Goal: Task Accomplishment & Management: Use online tool/utility

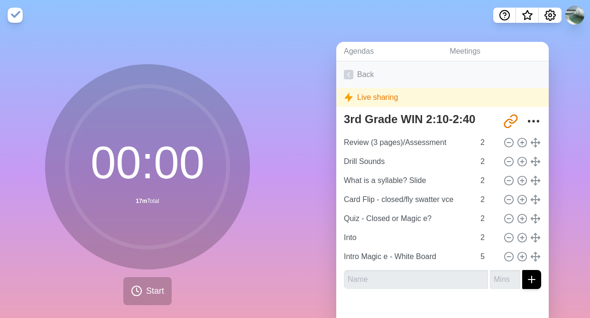
click at [349, 75] on icon at bounding box center [348, 74] width 9 height 9
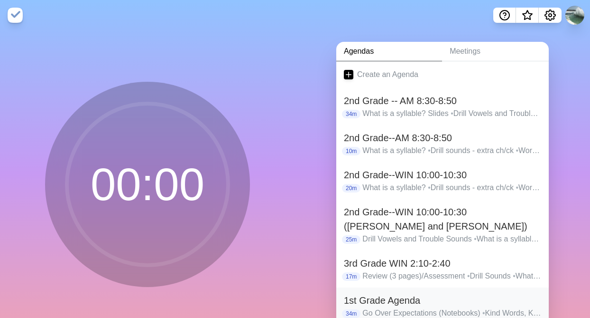
click at [358, 295] on h2 "1st Grade Agenda" at bounding box center [442, 300] width 197 height 14
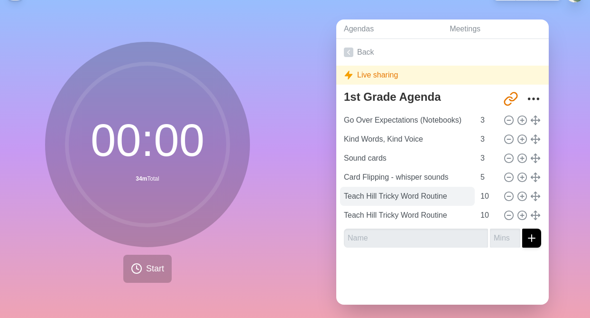
scroll to position [28, 0]
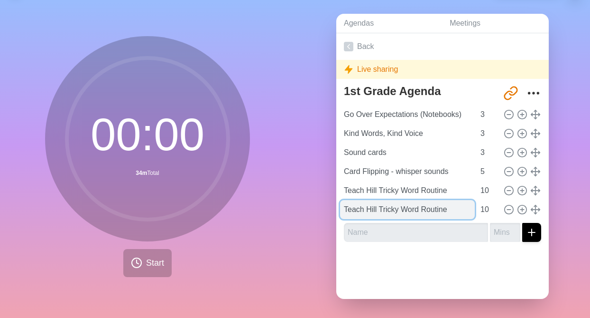
drag, startPoint x: 449, startPoint y: 209, endPoint x: 345, endPoint y: 210, distance: 103.9
click at [345, 210] on input "Teach Hill Tricky Word Routine" at bounding box center [407, 209] width 135 height 19
type input "Practice Hill Blending routine"
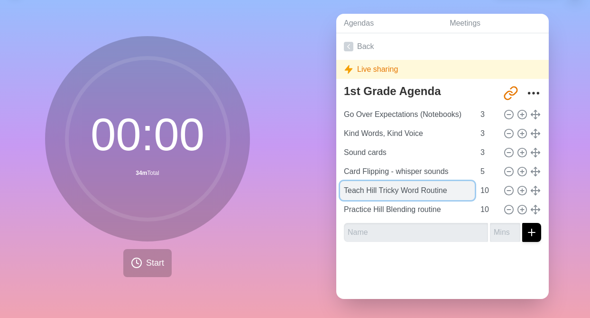
click at [384, 186] on input "Teach Hill Tricky Word Routine" at bounding box center [407, 190] width 135 height 19
click at [367, 191] on input "Teach Hill Tricky Word Routine" at bounding box center [407, 190] width 135 height 19
type input "Practice Hill Tricky Word Routine"
